Goal: Transaction & Acquisition: Purchase product/service

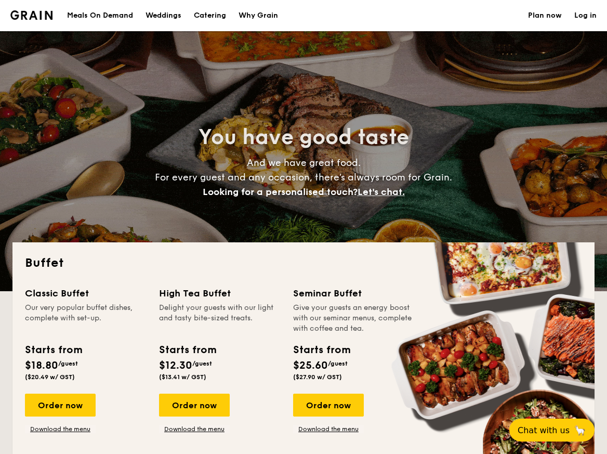
select select
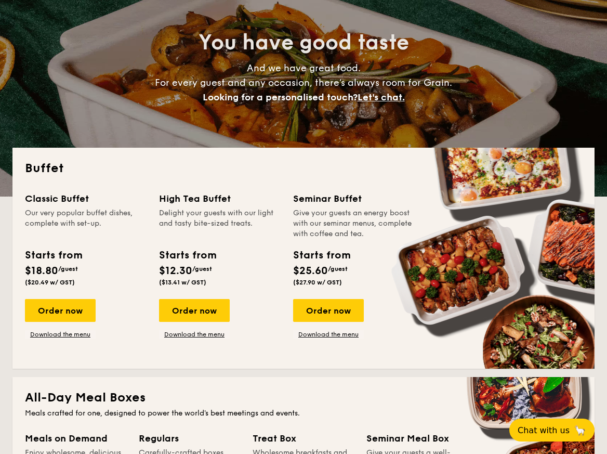
scroll to position [95, 0]
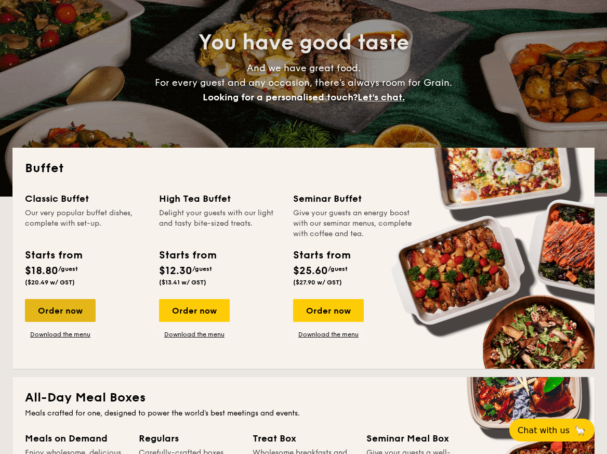
click at [72, 308] on div "Order now" at bounding box center [60, 310] width 71 height 23
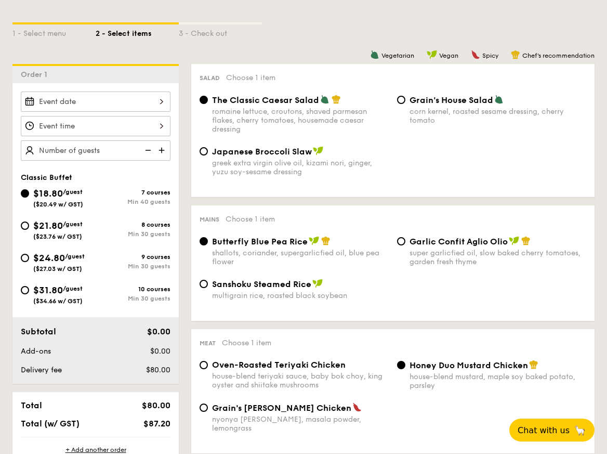
scroll to position [232, 0]
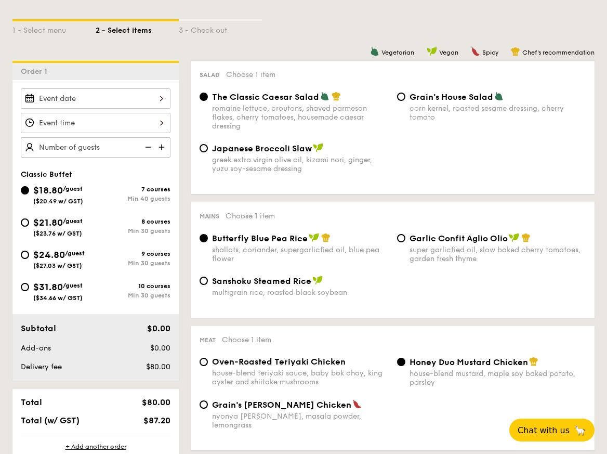
click at [67, 249] on span "/guest" at bounding box center [75, 252] width 20 height 7
click at [29, 250] on input "$24.80 /guest ($27.03 w/ GST) 9 courses Min 30 guests" at bounding box center [25, 254] width 8 height 8
radio input "true"
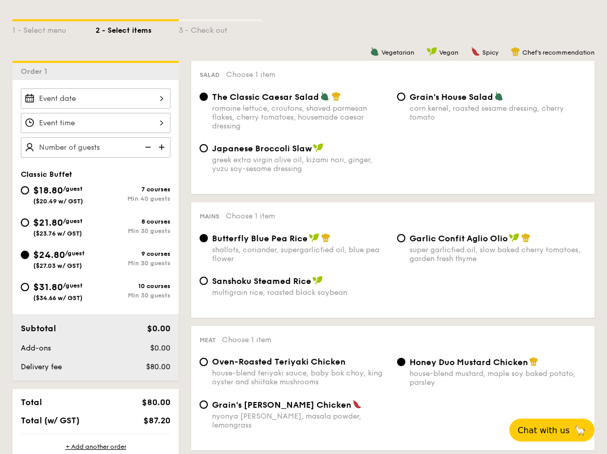
radio input "true"
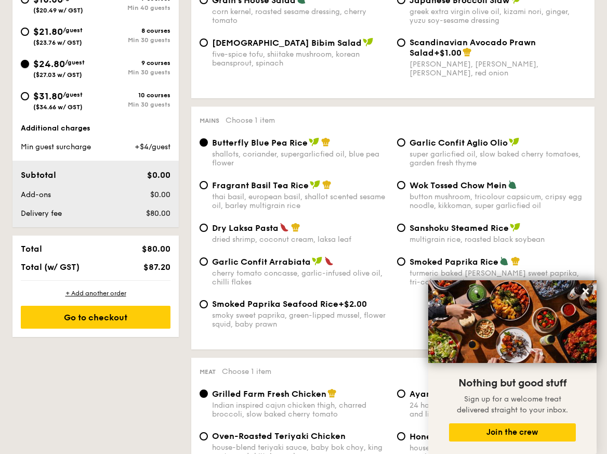
scroll to position [131, 0]
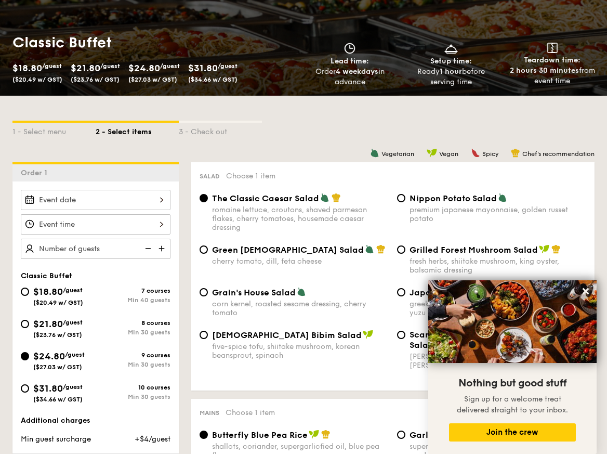
select select
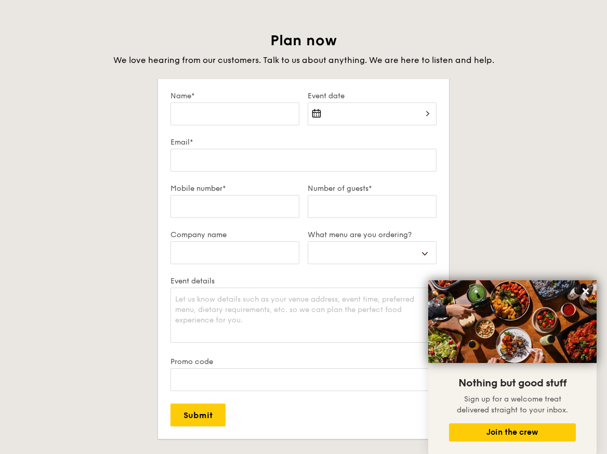
scroll to position [95, 0]
